Goal: Task Accomplishment & Management: Manage account settings

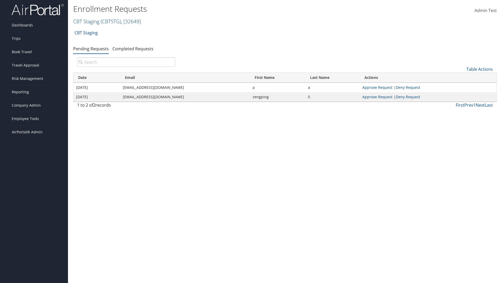
click at [86, 21] on link "CBT Staging ( CBTSTG ) , [ 32649 ]" at bounding box center [107, 21] width 68 height 7
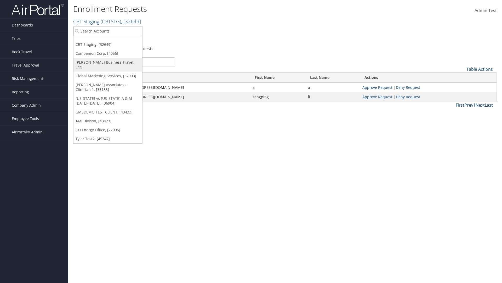
click at [108, 62] on link "[PERSON_NAME] Business Travel, [72]" at bounding box center [108, 65] width 69 height 14
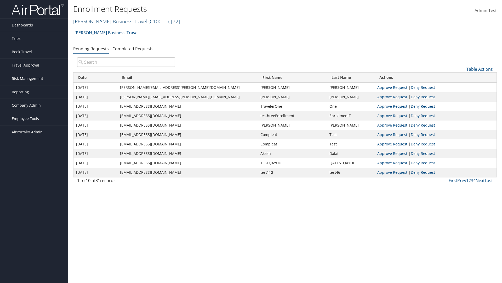
click at [108, 21] on link "Christopherson Business Travel ( C10001 ) , [ 72 ]" at bounding box center [126, 21] width 107 height 7
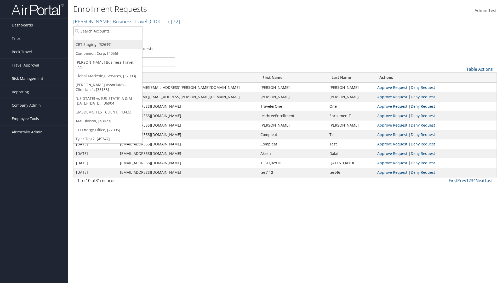
click at [108, 44] on link "CBT Staging, [32649]" at bounding box center [108, 44] width 69 height 9
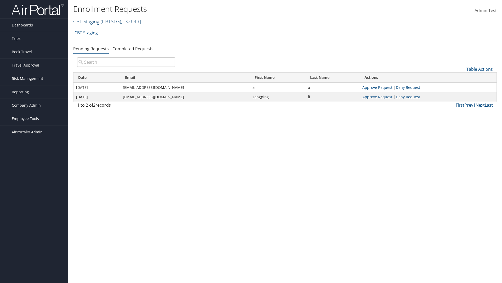
click at [86, 21] on link "CBT Staging ( CBTSTG ) , [ 32649 ]" at bounding box center [107, 21] width 68 height 7
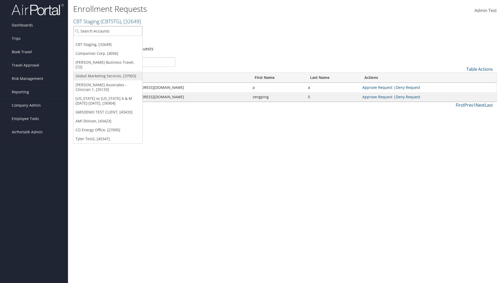
click at [108, 71] on link "Global Marketing Services, [37903]" at bounding box center [108, 75] width 69 height 9
